Goal: Find specific page/section: Find specific page/section

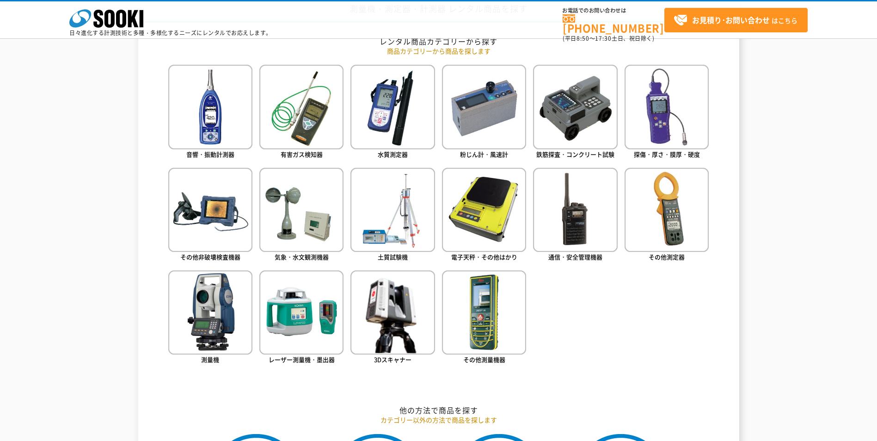
scroll to position [416, 0]
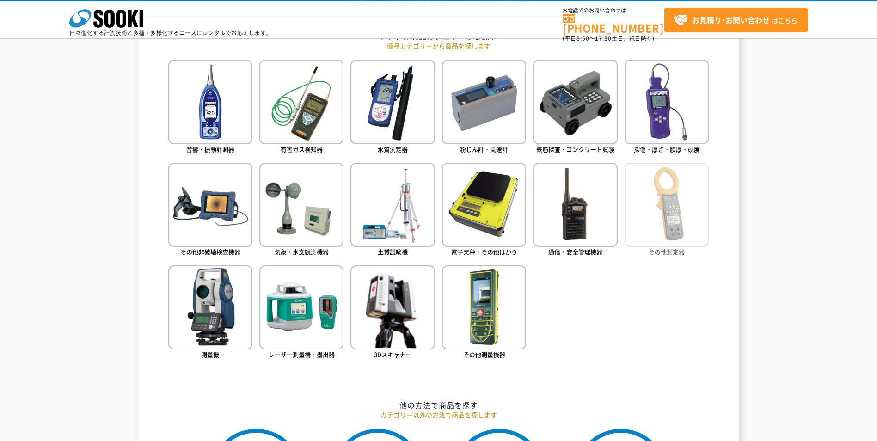
click at [679, 221] on img at bounding box center [667, 205] width 84 height 84
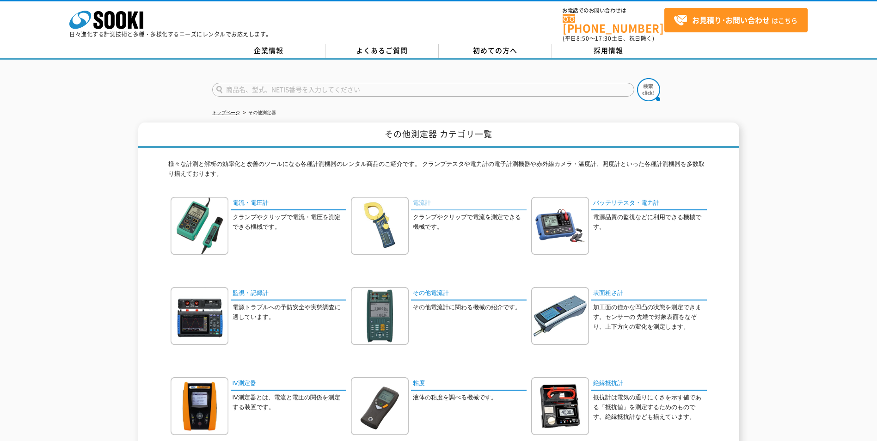
click at [423, 197] on link "電流計" at bounding box center [469, 203] width 116 height 13
click at [242, 197] on link "電流・電圧計" at bounding box center [289, 203] width 116 height 13
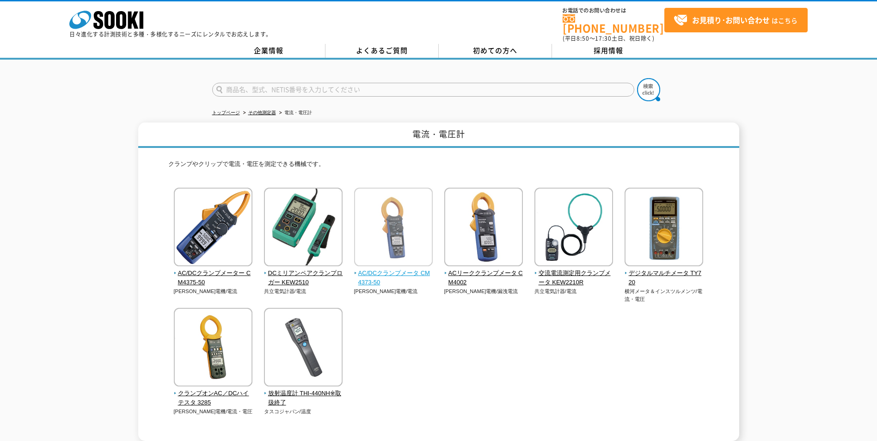
click at [405, 269] on span "AC/DCクランプメータ CM4373-50" at bounding box center [393, 278] width 79 height 19
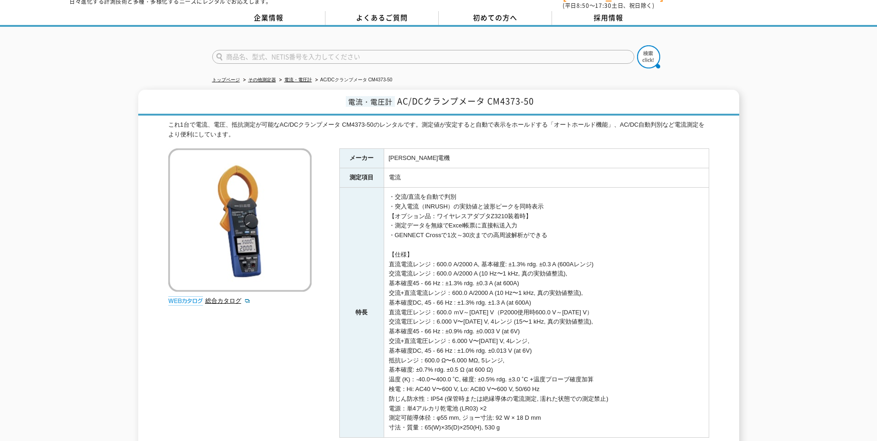
scroll to position [46, 0]
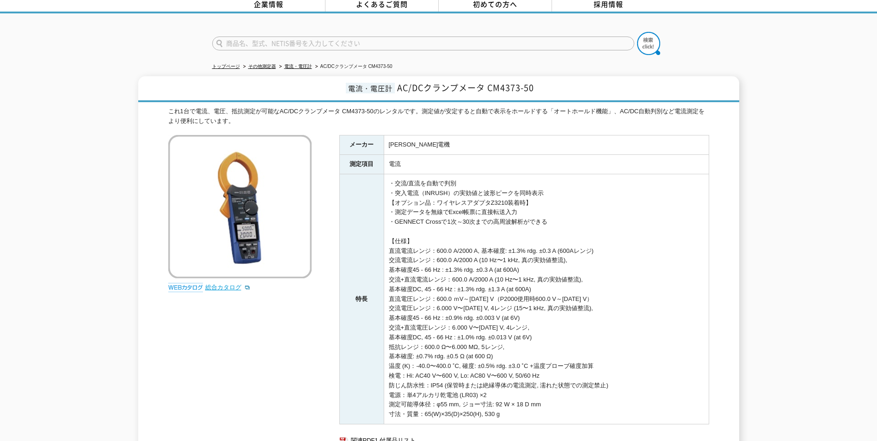
click at [229, 284] on link "総合カタログ" at bounding box center [227, 287] width 45 height 7
